Goal: Find contact information: Find contact information

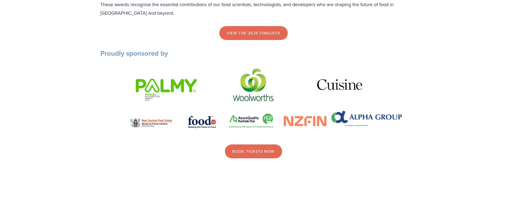
scroll to position [638, 0]
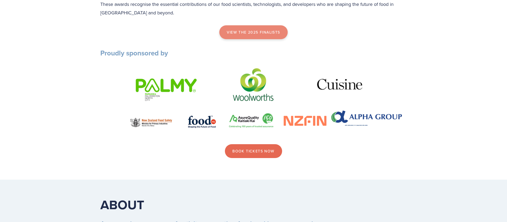
click at [256, 39] on link "view the 2025 finalists" at bounding box center [253, 32] width 68 height 14
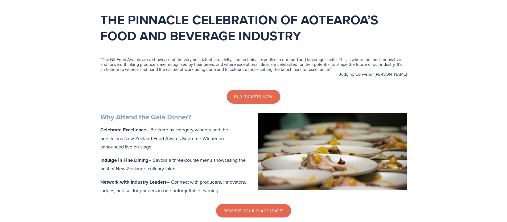
scroll to position [160, 0]
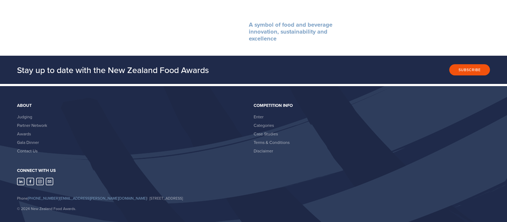
scroll to position [1011, 0]
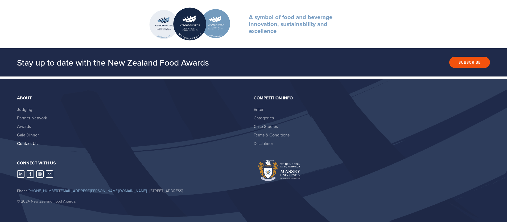
click at [28, 140] on link "Contact Us" at bounding box center [27, 143] width 20 height 6
